Goal: Check status: Check status

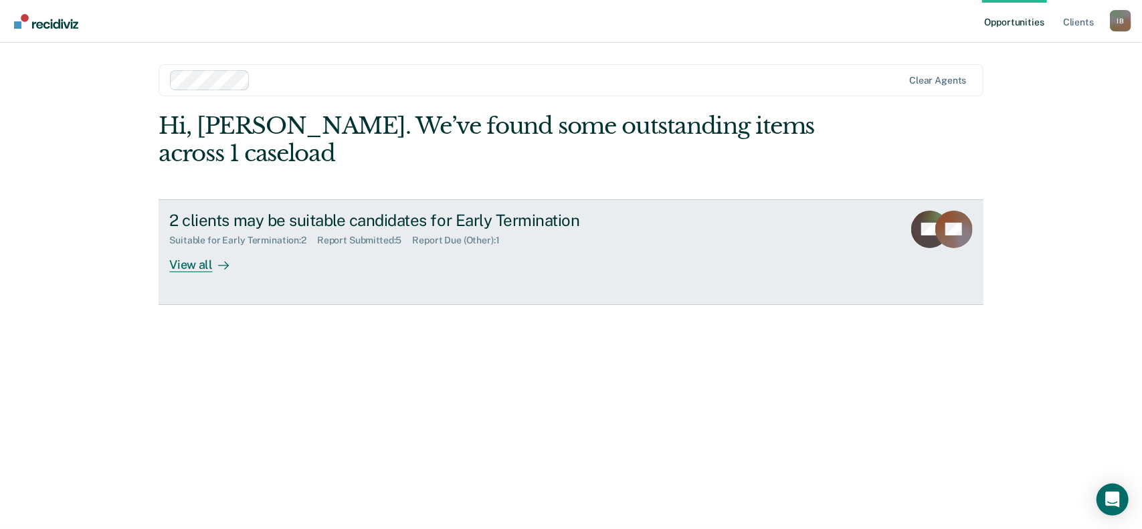
click at [205, 266] on div "View all" at bounding box center [206, 259] width 75 height 26
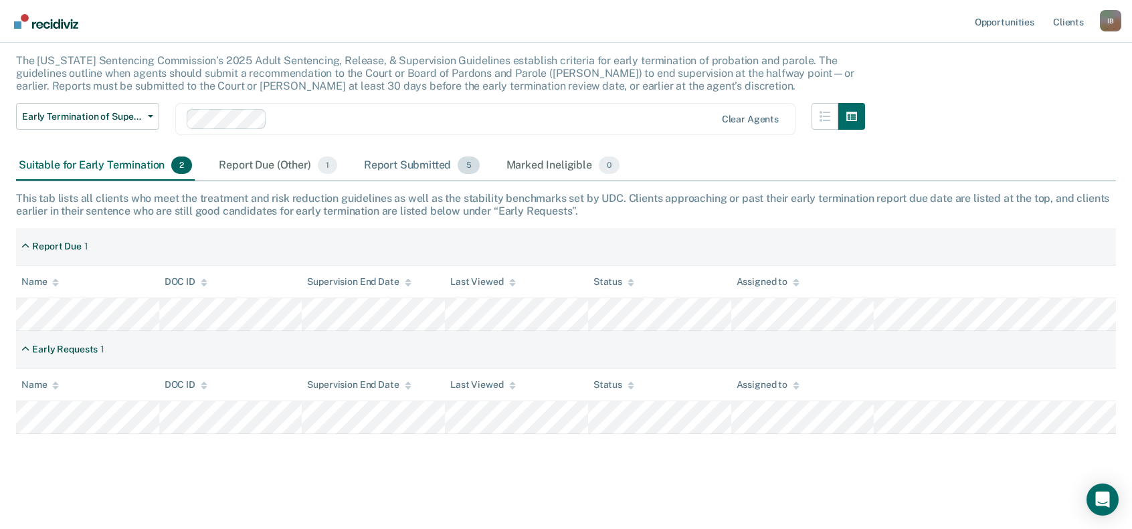
scroll to position [77, 0]
click at [401, 161] on div "Report Submitted 5" at bounding box center [421, 165] width 121 height 29
